Goal: Information Seeking & Learning: Find specific page/section

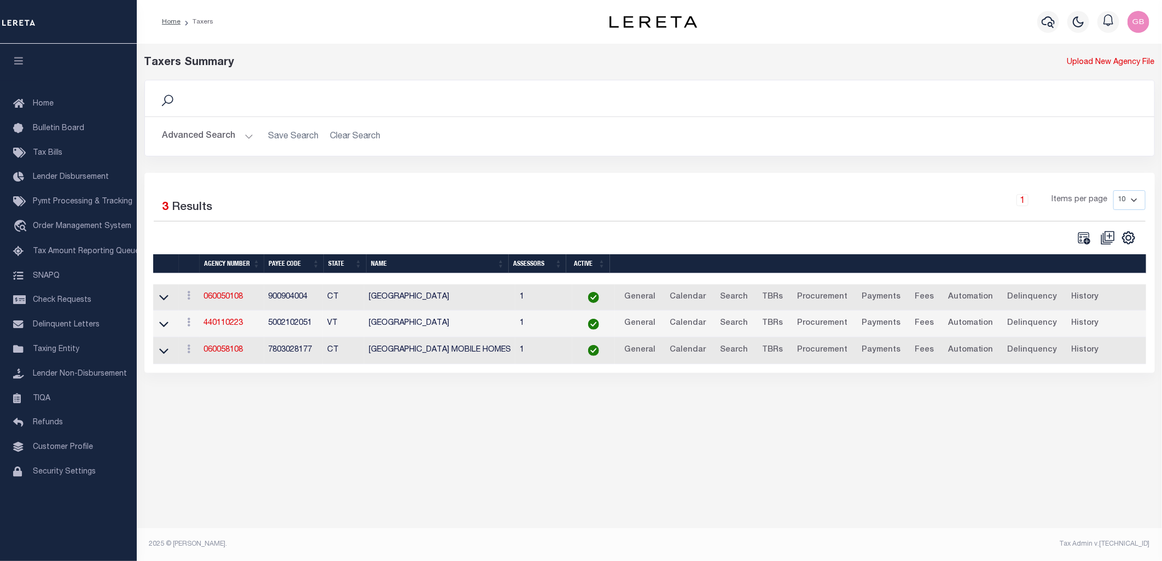
click at [244, 137] on button "Advanced Search" at bounding box center [207, 136] width 91 height 21
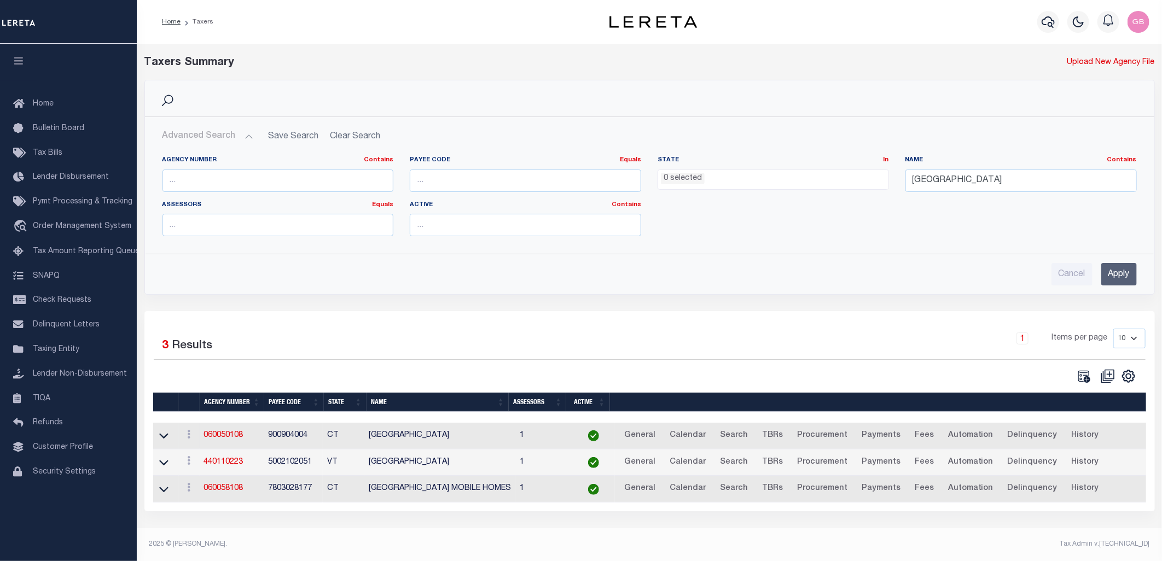
click at [192, 442] on div "View Clone agency" at bounding box center [189, 435] width 12 height 13
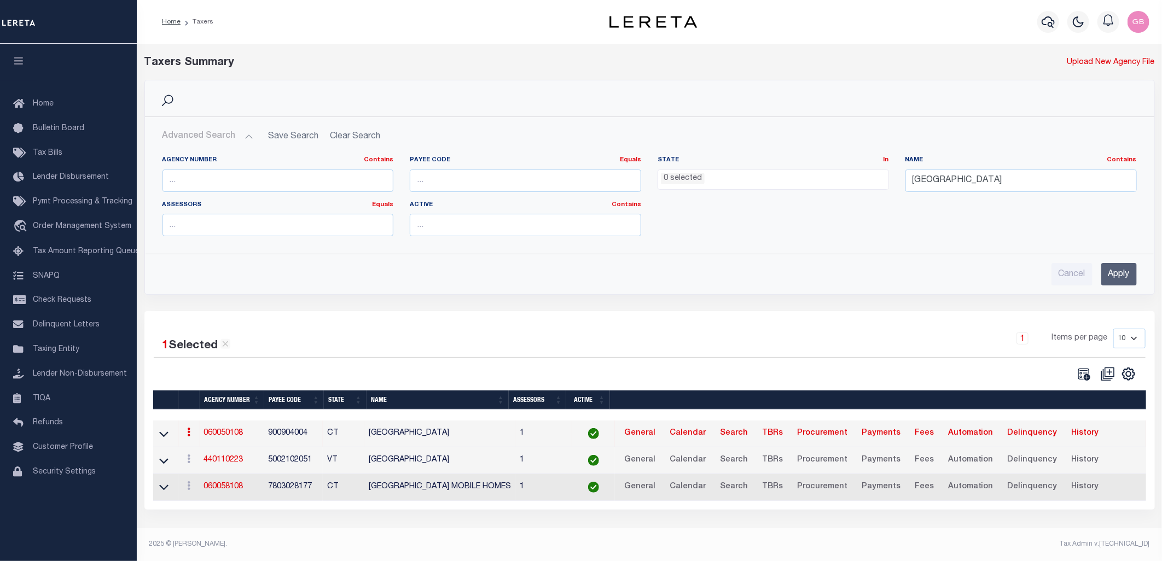
click at [187, 438] on link at bounding box center [189, 433] width 12 height 9
drag, startPoint x: 253, startPoint y: 182, endPoint x: 316, endPoint y: 174, distance: 63.4
click at [253, 182] on input "text" at bounding box center [277, 181] width 231 height 22
drag, startPoint x: 961, startPoint y: 182, endPoint x: 848, endPoint y: 194, distance: 114.3
click at [848, 194] on div "Agency Number Contains Contains Is Payee Code Equals Equals Is Not Equal To Is …" at bounding box center [649, 200] width 990 height 89
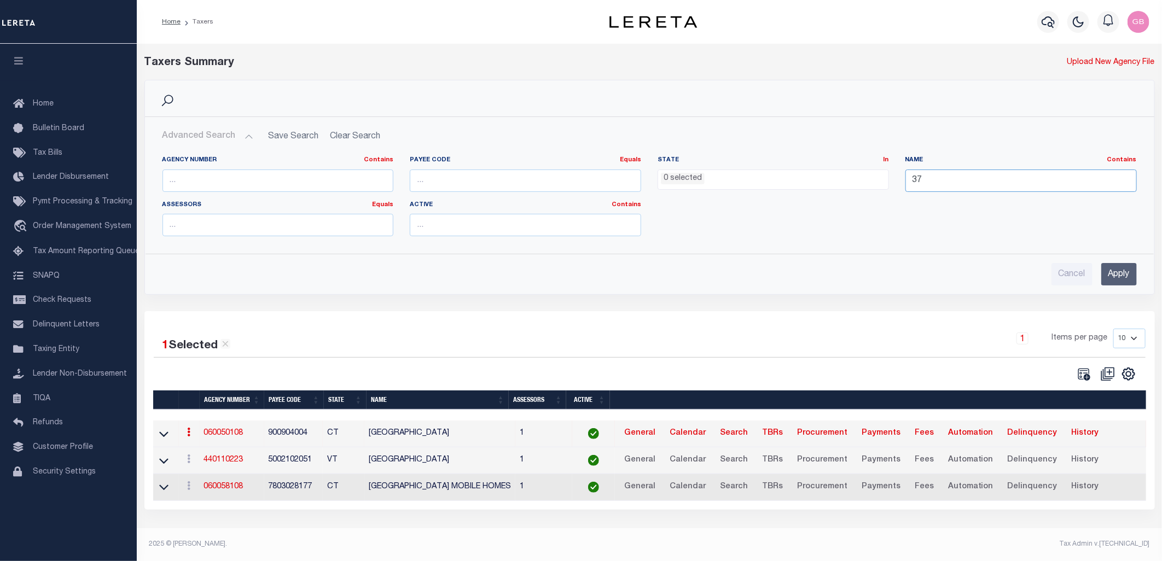
type input "3"
click at [303, 178] on input "text" at bounding box center [277, 181] width 231 height 22
click at [1117, 277] on input "Apply" at bounding box center [1119, 274] width 36 height 22
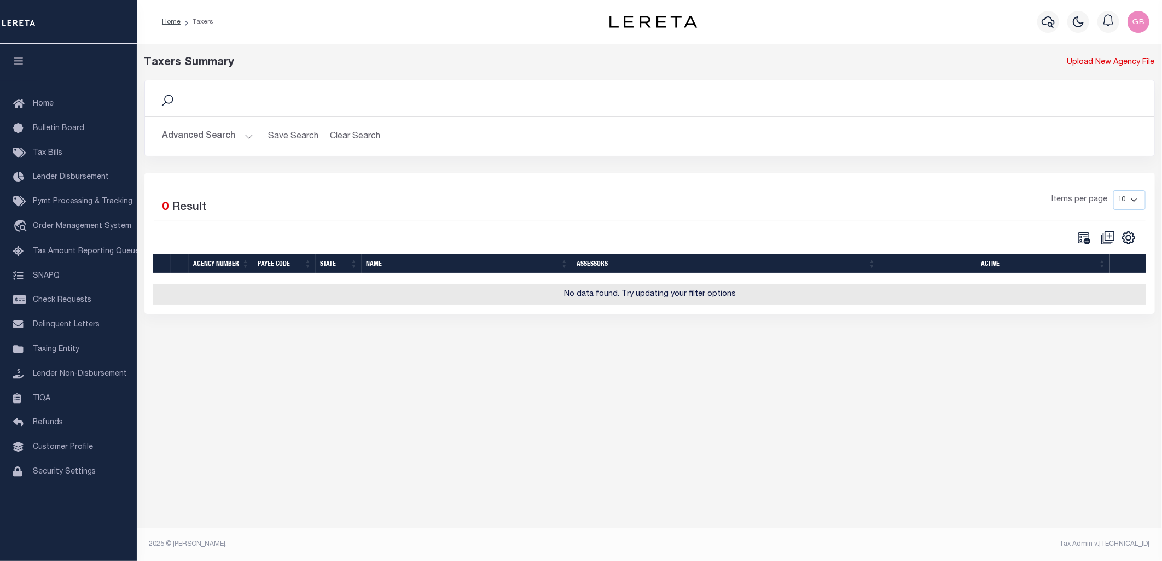
click at [222, 135] on button "Advanced Search" at bounding box center [207, 136] width 91 height 21
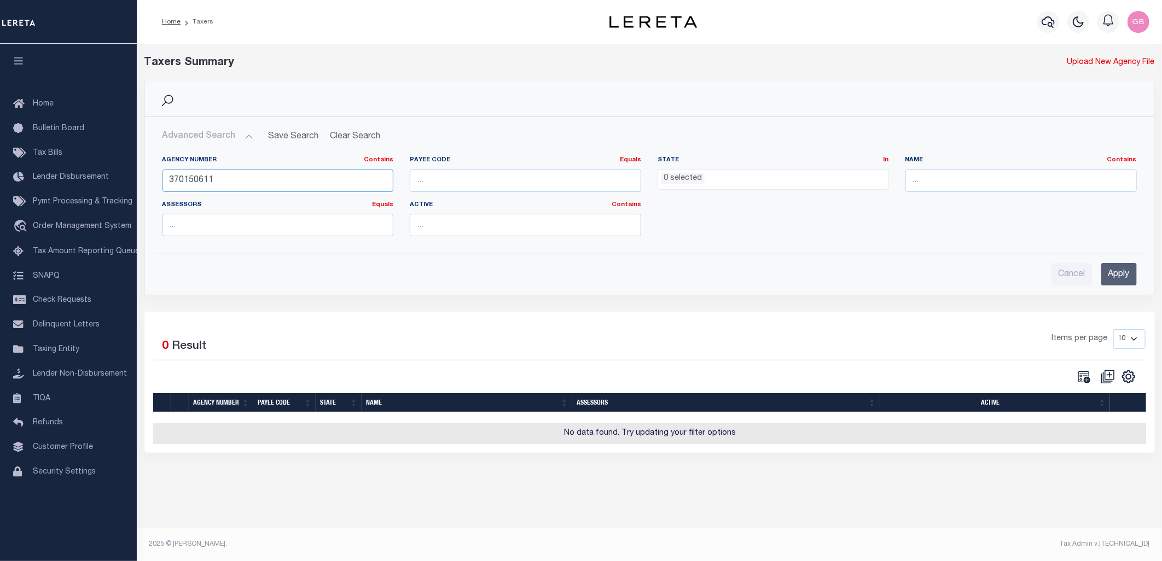
click at [239, 176] on input "370150611" at bounding box center [277, 181] width 231 height 22
click at [1129, 275] on input "Apply" at bounding box center [1119, 274] width 36 height 22
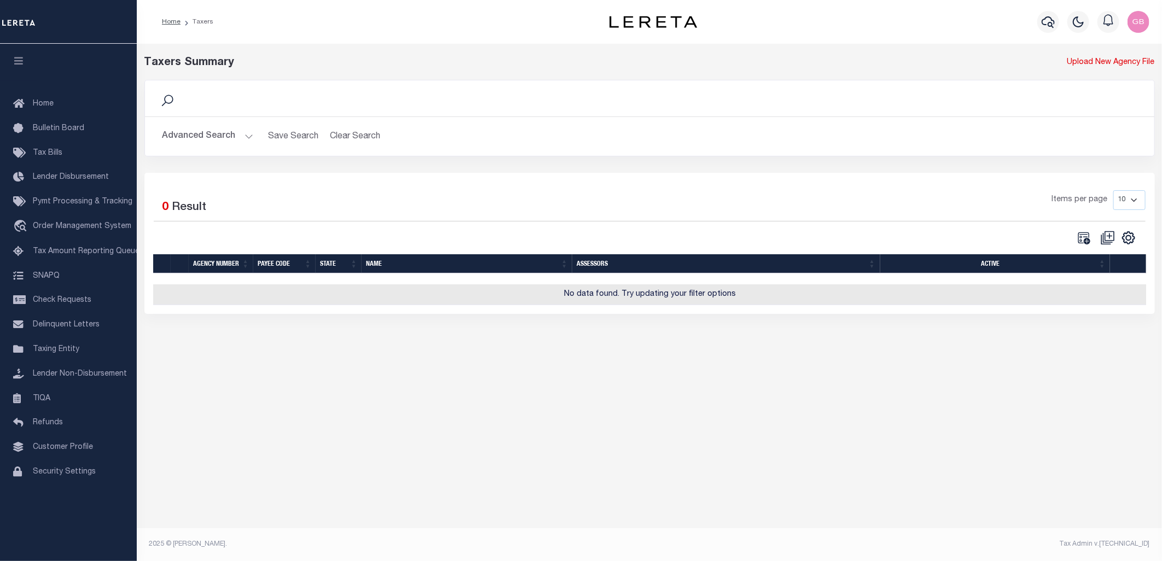
click at [208, 123] on div "Advanced Search Save Search Clear Search tblPayees_dynamictable_____DefaultSave…" at bounding box center [649, 136] width 1009 height 39
click at [216, 141] on button "Advanced Search" at bounding box center [207, 136] width 91 height 21
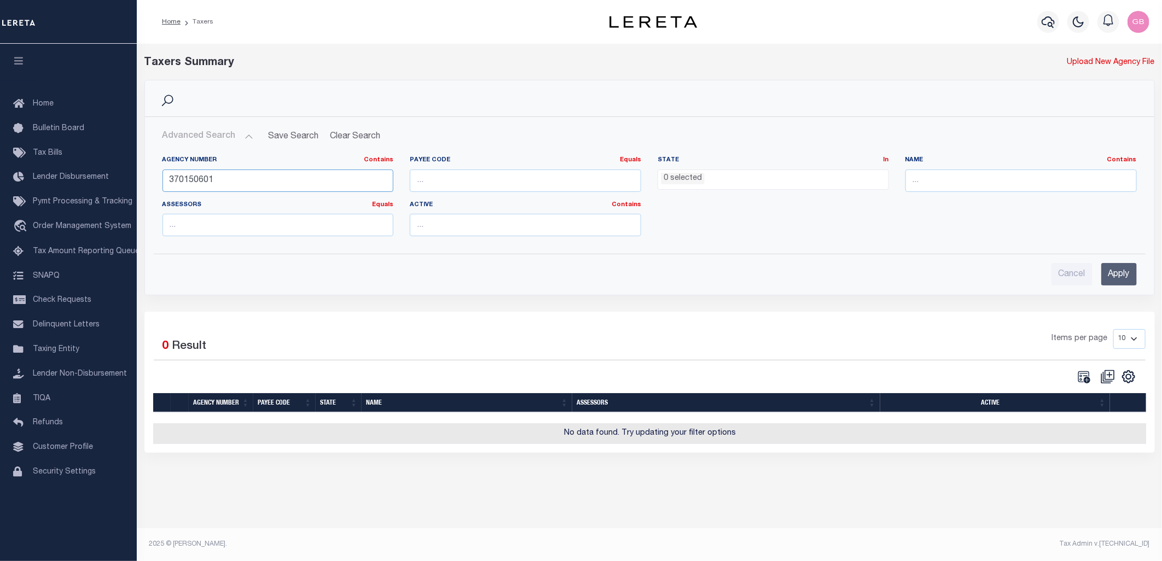
click at [227, 185] on input "370150601" at bounding box center [277, 181] width 231 height 22
type input "37015"
click at [1122, 279] on input "Apply" at bounding box center [1119, 274] width 36 height 22
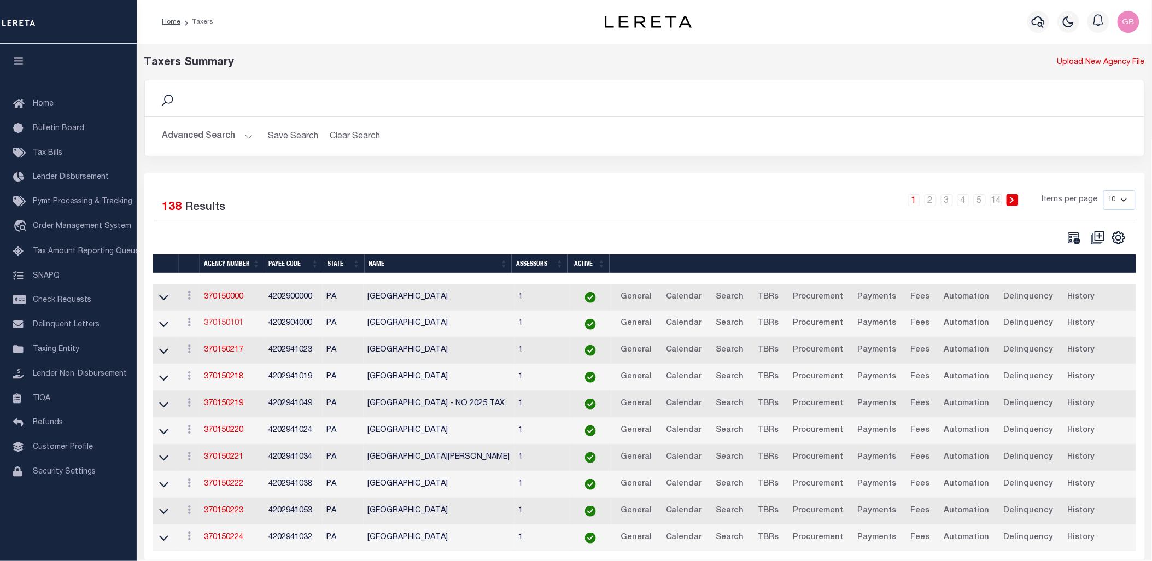
click at [209, 324] on link "370150101" at bounding box center [223, 323] width 39 height 8
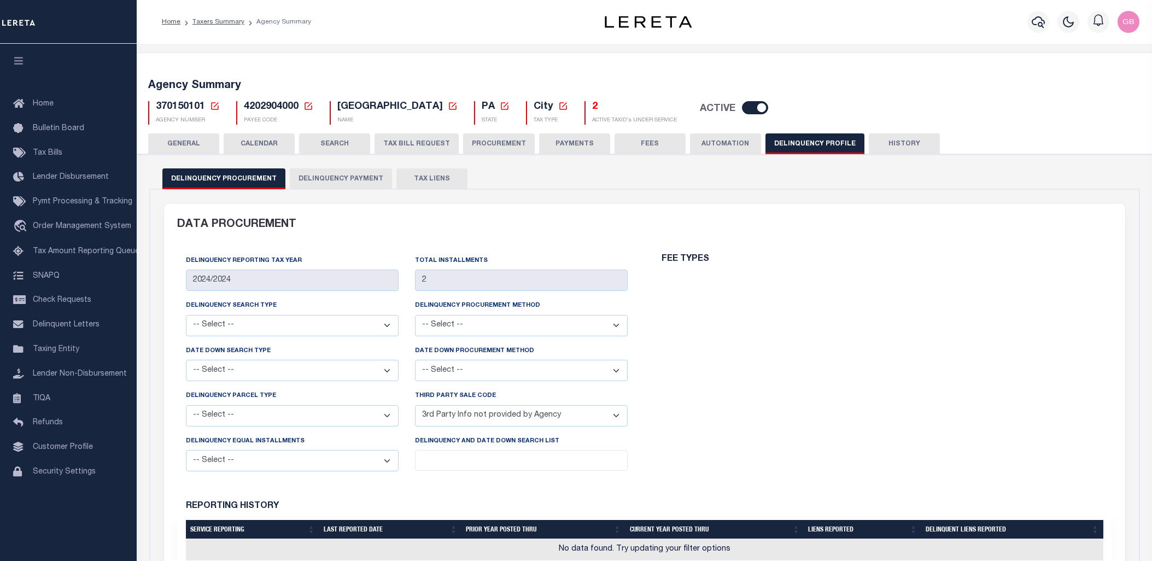
select select
select select "2022"
click at [314, 176] on button "Delinquency Payment" at bounding box center [341, 178] width 102 height 21
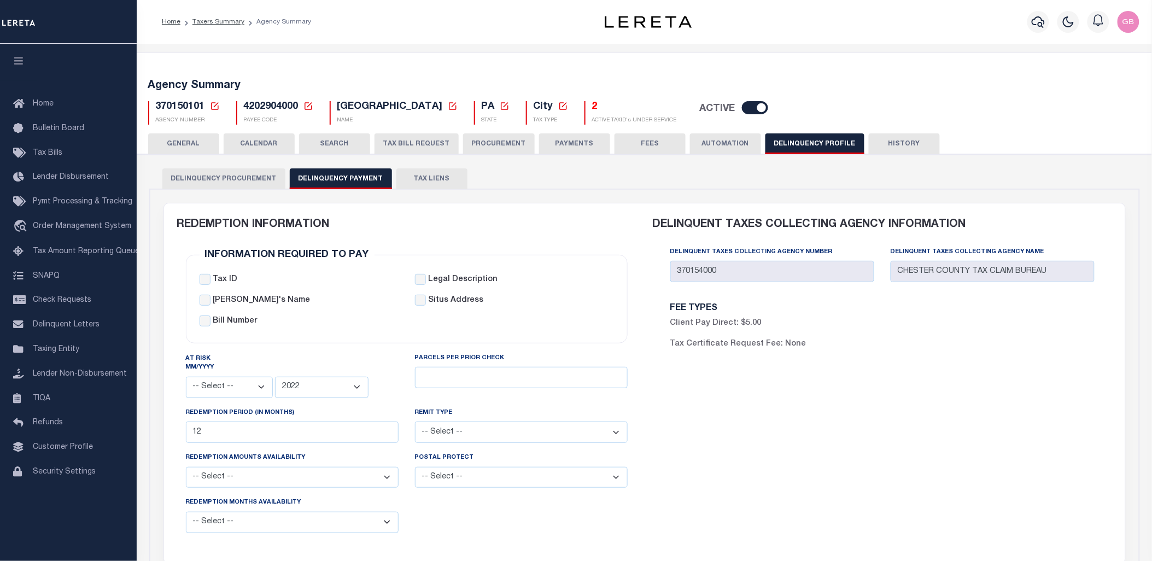
click at [318, 142] on button "SEARCH" at bounding box center [334, 143] width 71 height 21
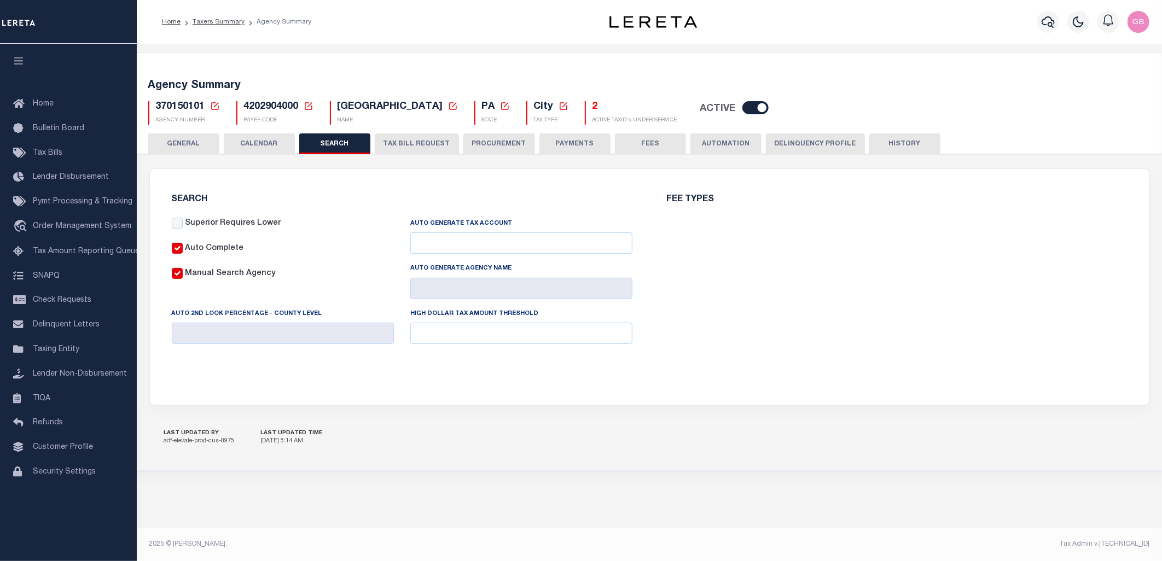
checkbox input "false"
type input "10000"
click at [784, 145] on button "Delinquency Profile" at bounding box center [815, 143] width 99 height 21
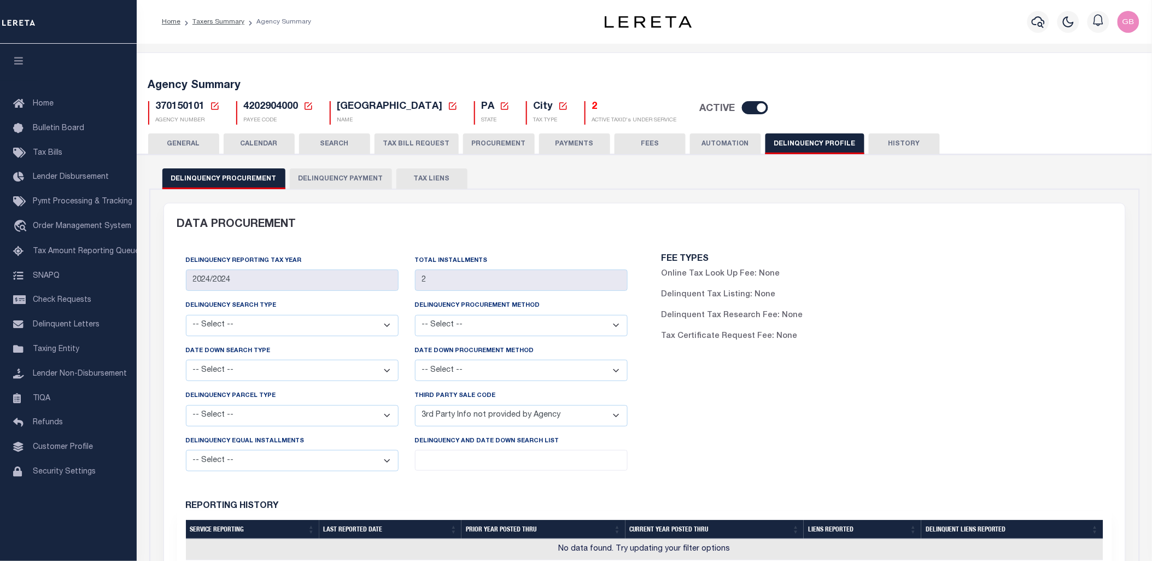
click at [341, 180] on button "Delinquency Payment" at bounding box center [341, 178] width 102 height 21
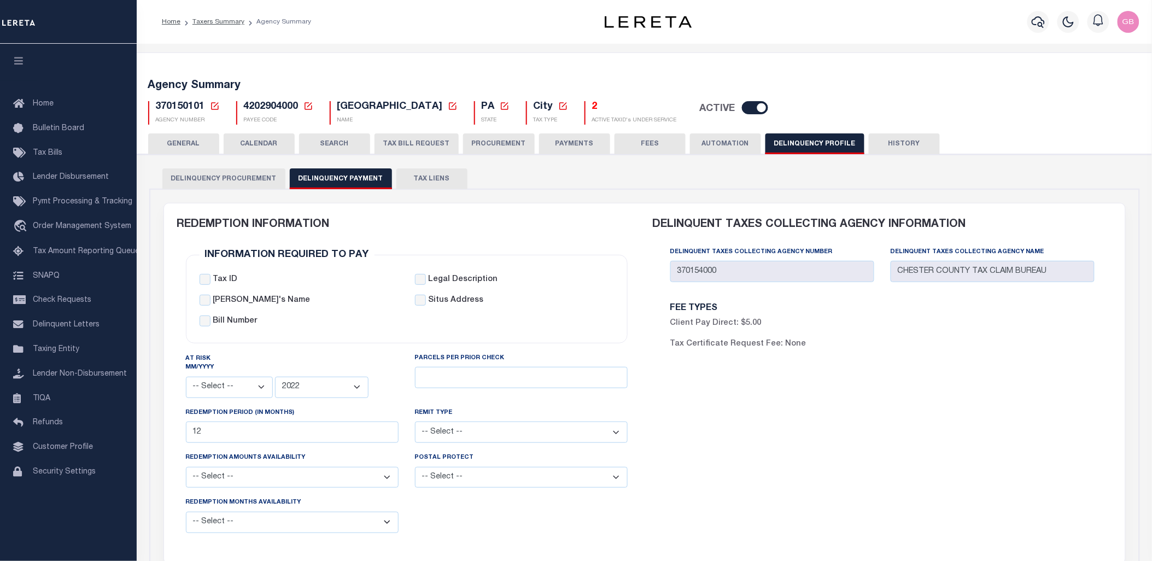
click at [214, 109] on icon at bounding box center [215, 106] width 8 height 8
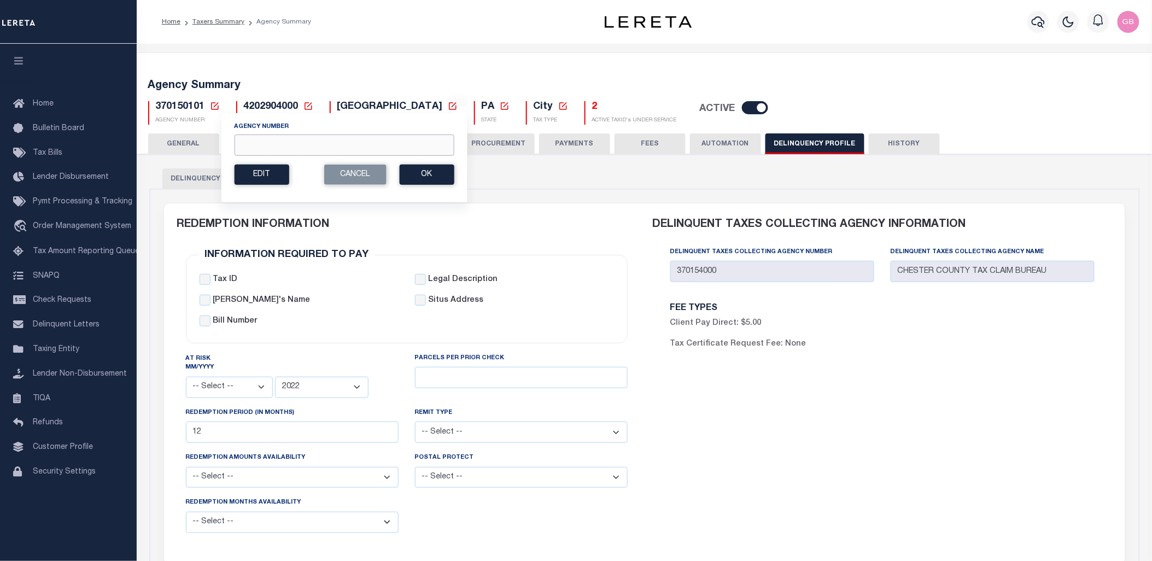
click at [390, 139] on input "Agency Number" at bounding box center [344, 145] width 220 height 21
type input "310150101"
click at [425, 170] on button "Ok" at bounding box center [426, 175] width 55 height 20
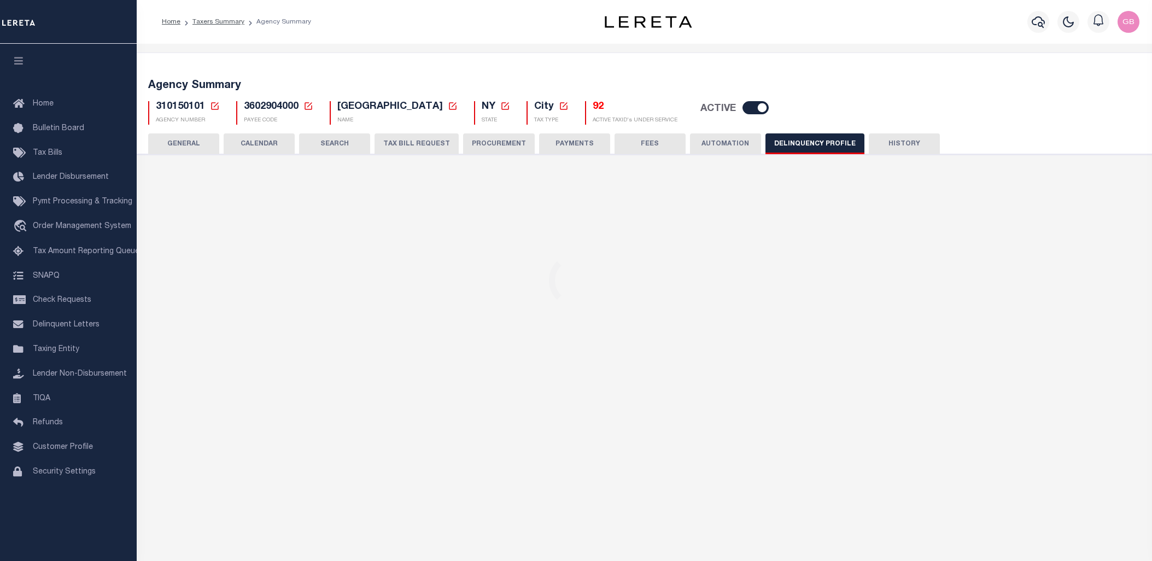
select select
select select "2023"
type input "24"
select select
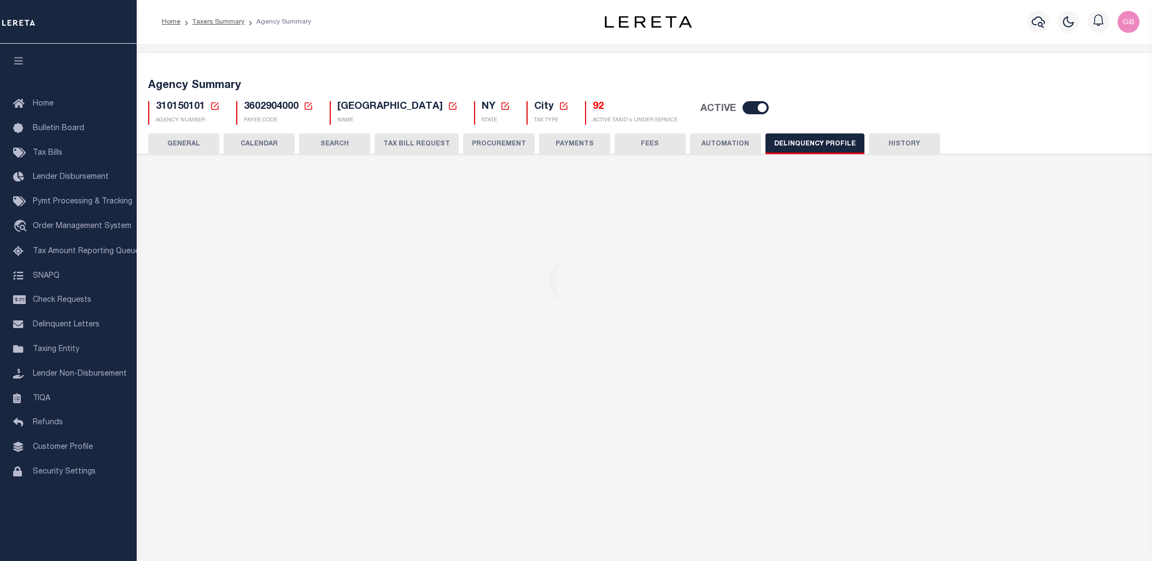
select select
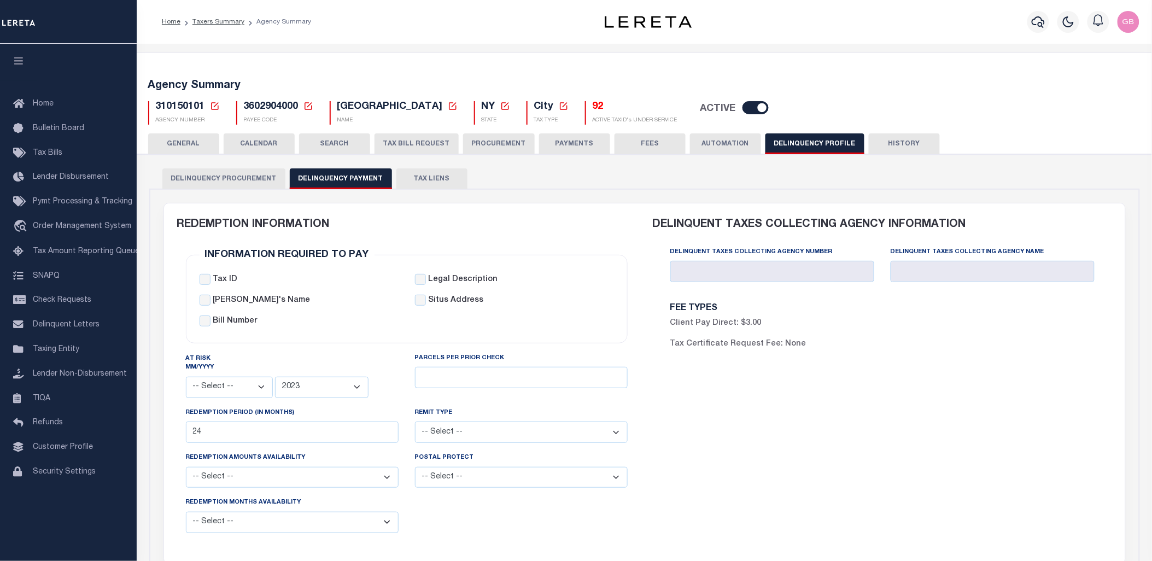
click at [313, 141] on button "SEARCH" at bounding box center [334, 143] width 71 height 21
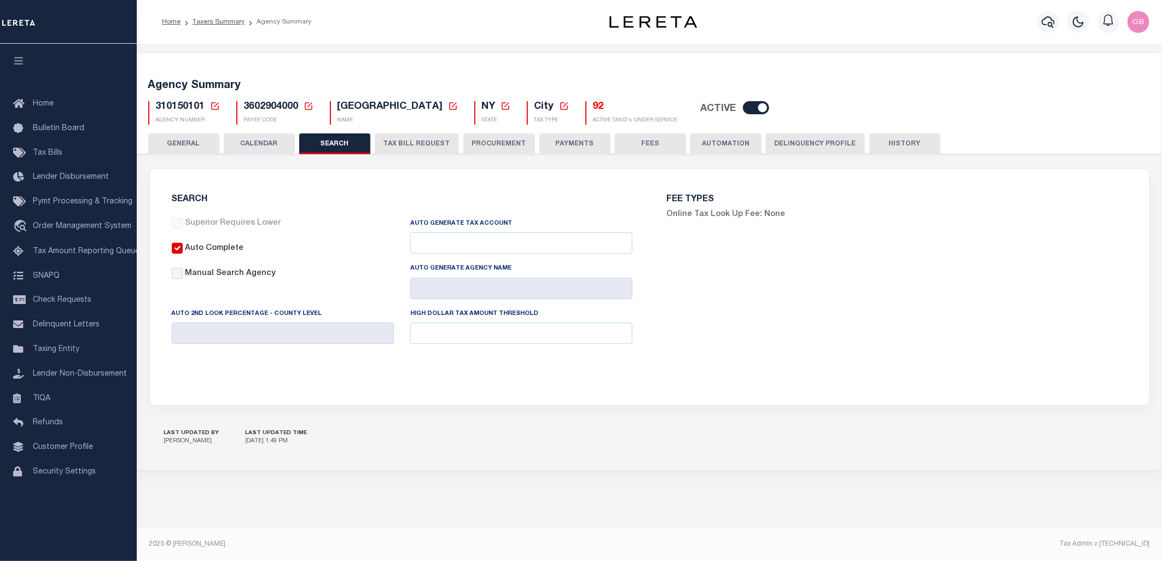
checkbox input "false"
type input "310150901"
type input "BUFFALO CITY SEWER"
type input "25000"
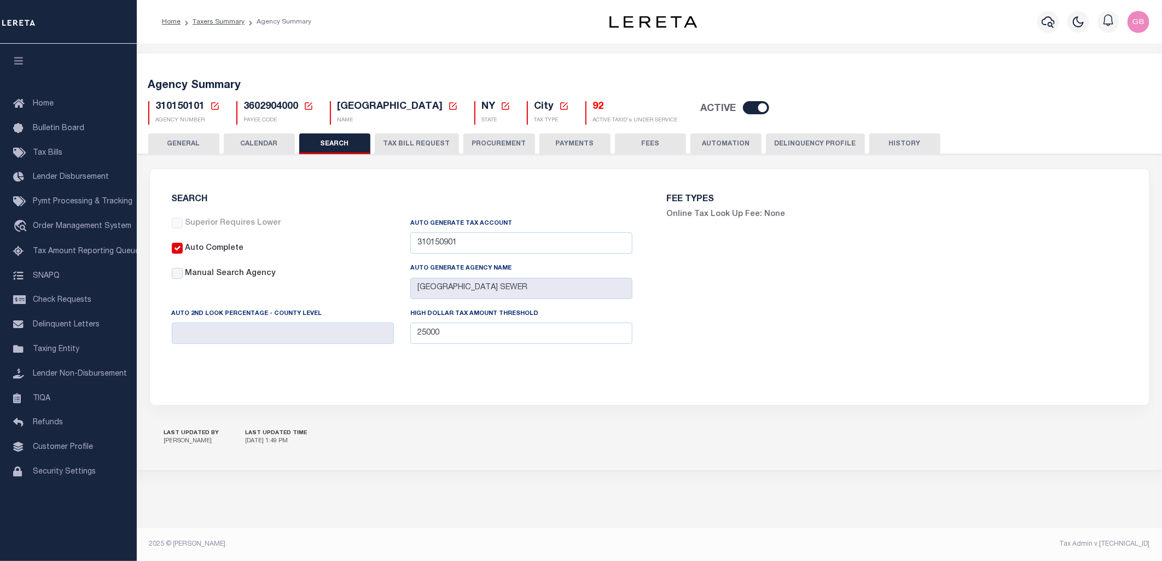
drag, startPoint x: 791, startPoint y: 145, endPoint x: 768, endPoint y: 294, distance: 150.5
click at [791, 145] on button "Delinquency Profile" at bounding box center [815, 143] width 99 height 21
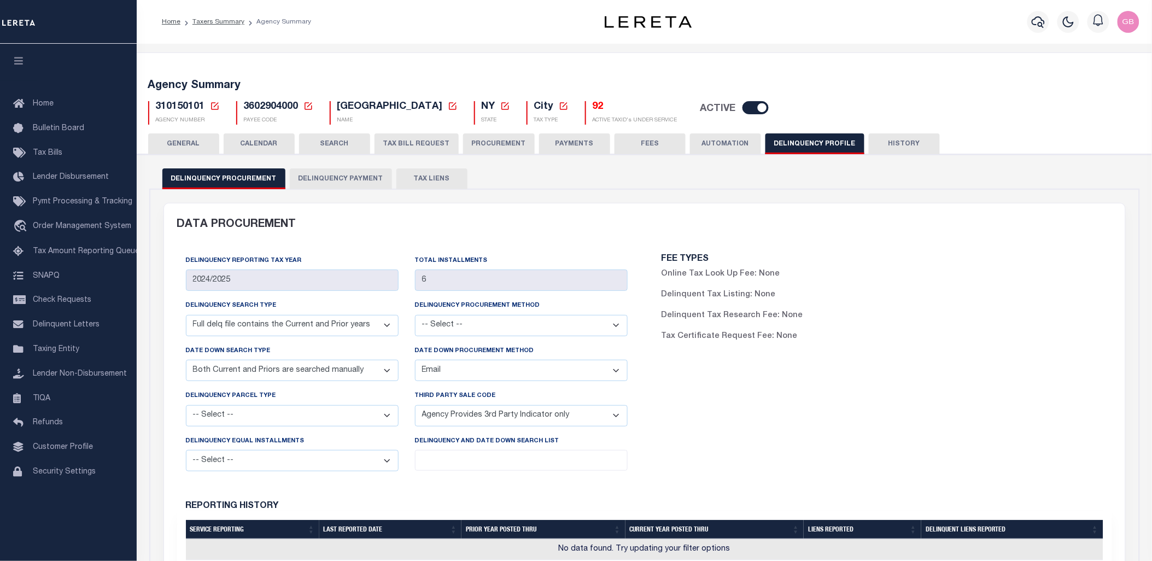
click at [337, 178] on button "Delinquency Payment" at bounding box center [341, 178] width 102 height 21
